Goal: Information Seeking & Learning: Learn about a topic

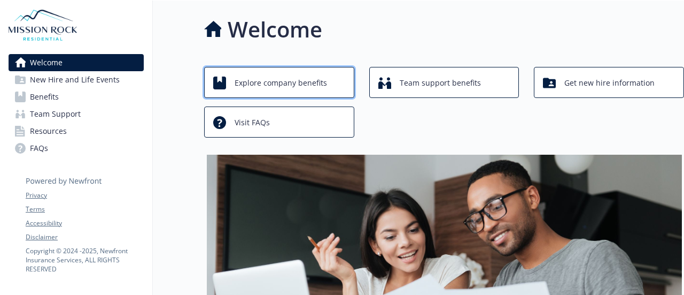
click at [278, 82] on span "Explore company benefits" at bounding box center [281, 83] width 93 height 20
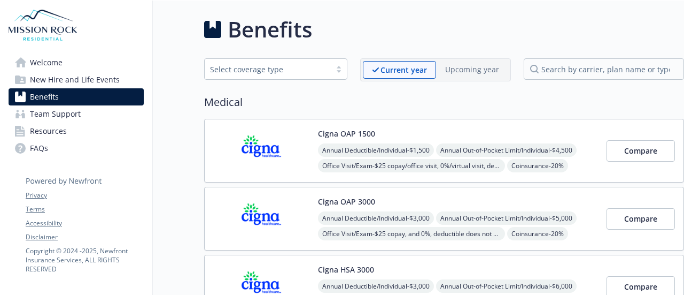
click at [235, 66] on div "Select coverage type" at bounding box center [268, 69] width 116 height 11
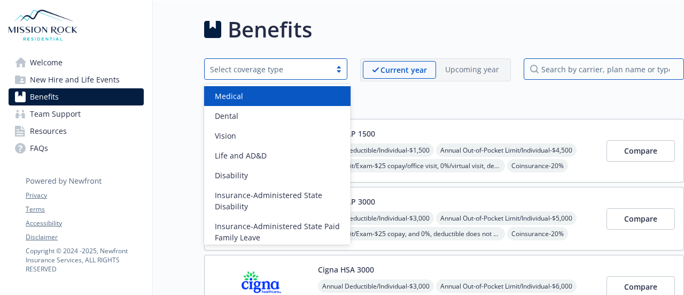
click at [558, 68] on input "search by carrier, plan name or type" at bounding box center [604, 68] width 160 height 21
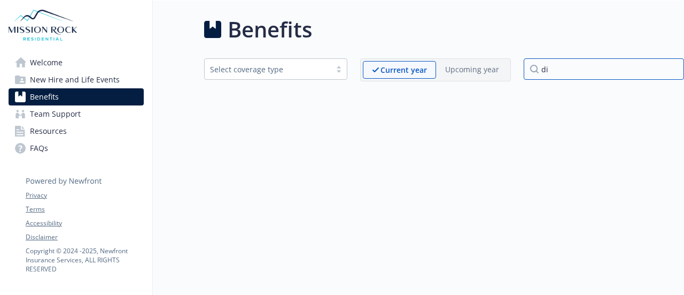
type input "d"
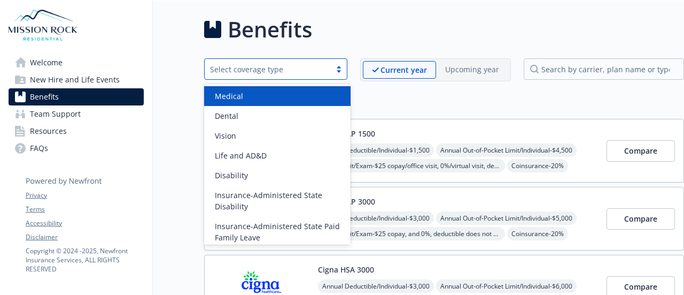
click at [287, 68] on div "Select coverage type" at bounding box center [268, 69] width 116 height 11
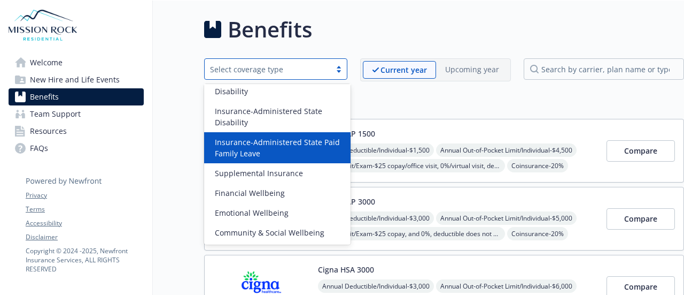
scroll to position [30, 0]
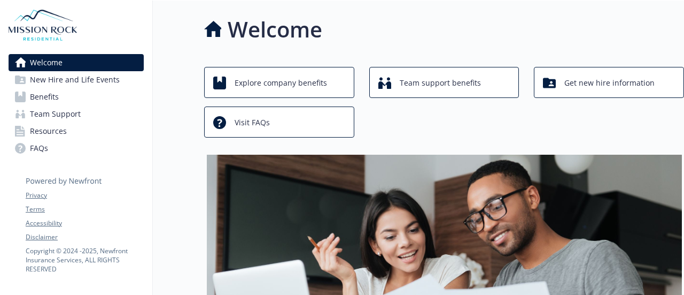
click at [52, 97] on span "Benefits" at bounding box center [44, 96] width 29 height 17
